Goal: Task Accomplishment & Management: Use online tool/utility

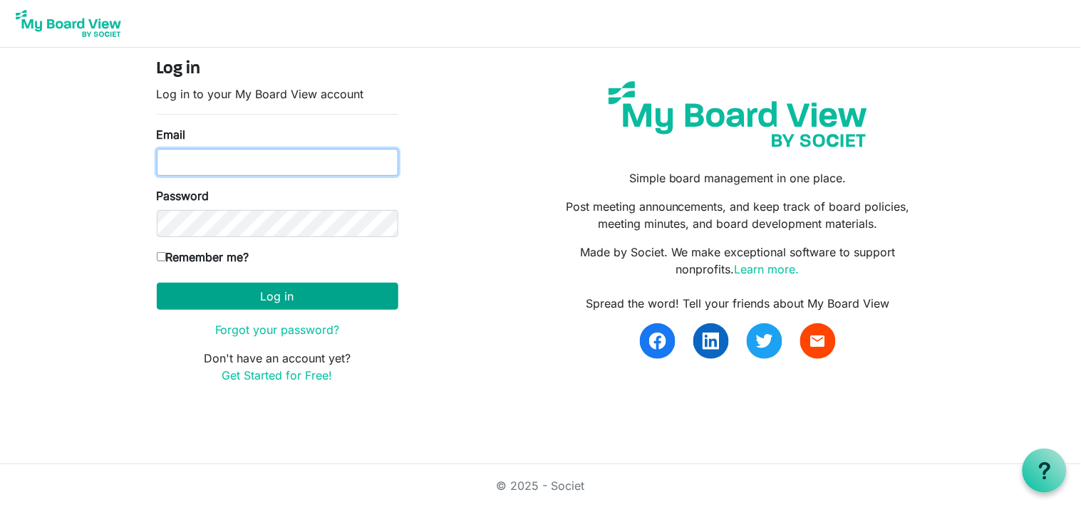
type input "[EMAIL_ADDRESS][DOMAIN_NAME]"
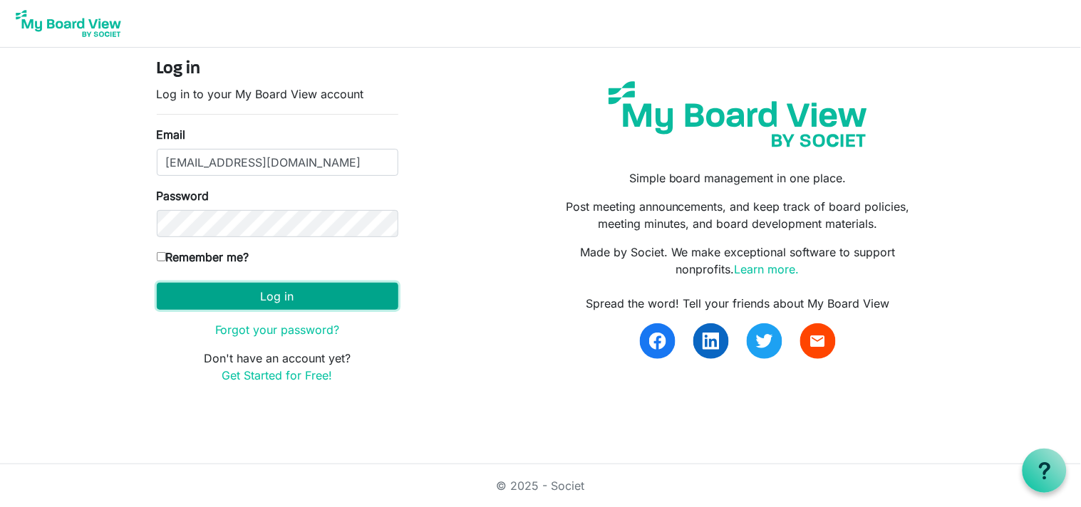
click at [276, 291] on button "Log in" at bounding box center [278, 296] width 242 height 27
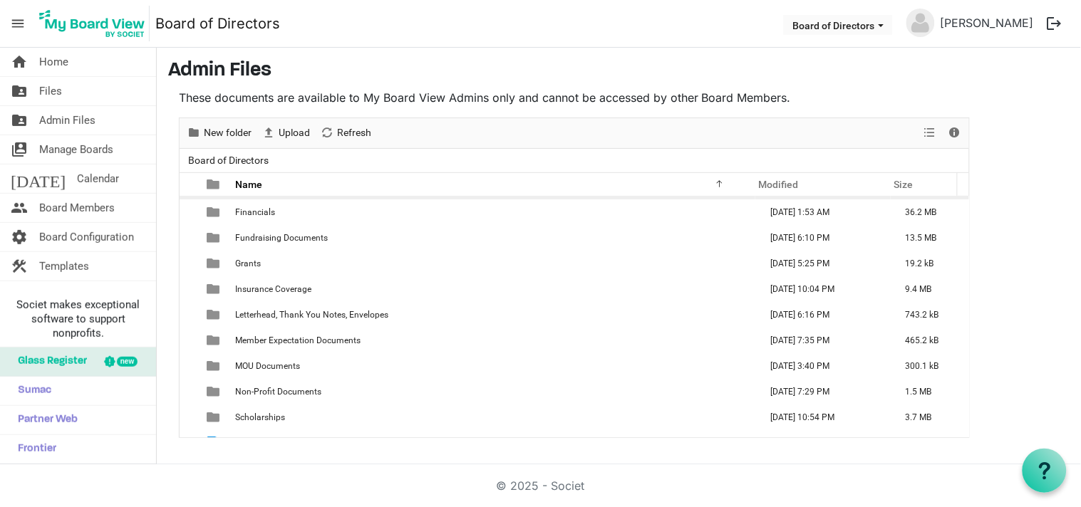
scroll to position [219, 0]
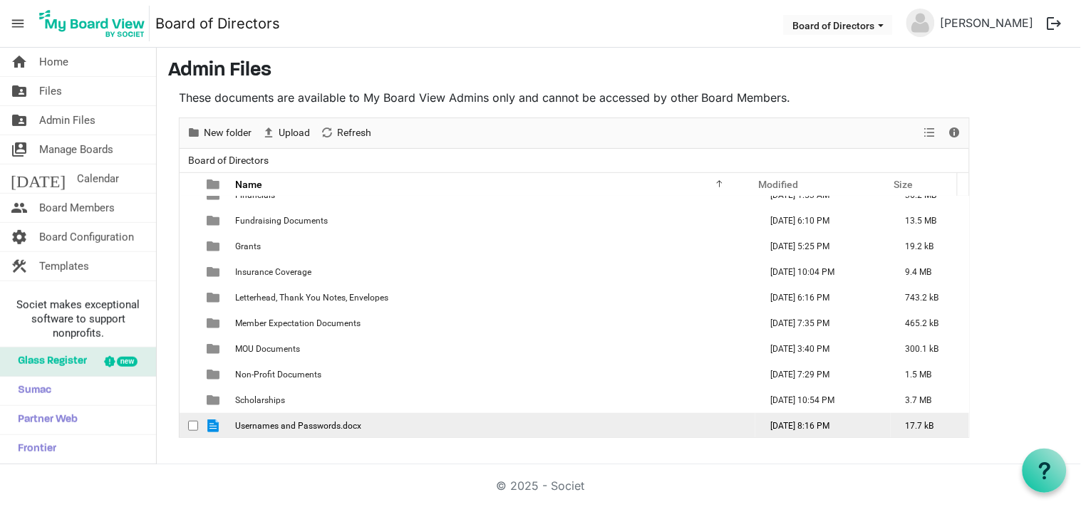
click at [266, 428] on span "Usernames and Passwords.docx" at bounding box center [298, 426] width 126 height 10
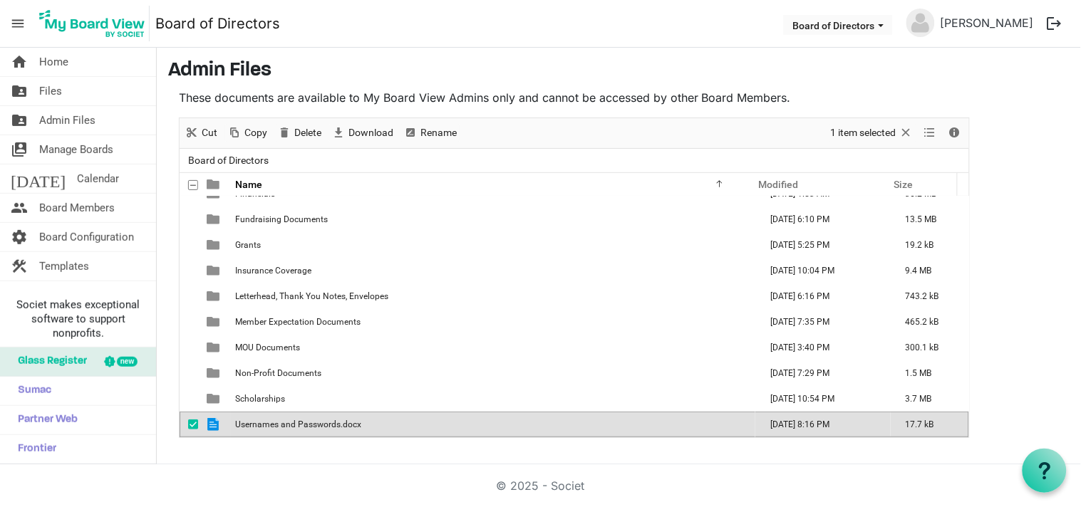
click at [266, 428] on span "Usernames and Passwords.docx" at bounding box center [298, 425] width 126 height 10
